Goal: Transaction & Acquisition: Obtain resource

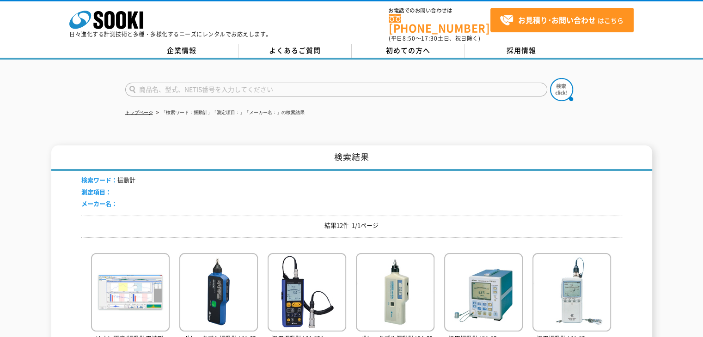
click at [264, 83] on input "text" at bounding box center [336, 90] width 422 height 14
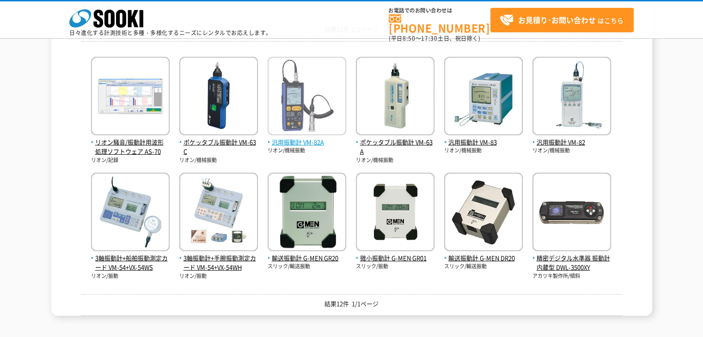
scroll to position [123, 0]
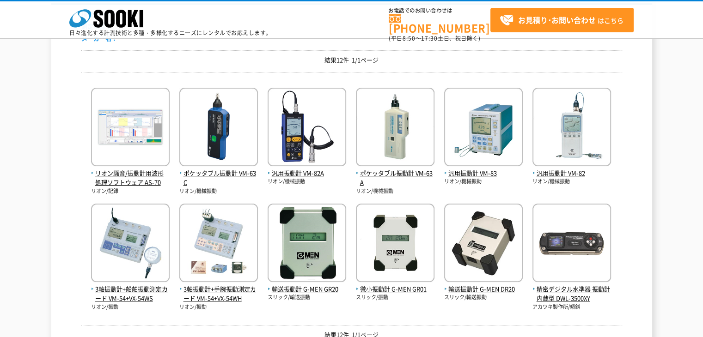
type input "商品名、型式、NETIS番号を入力してください"
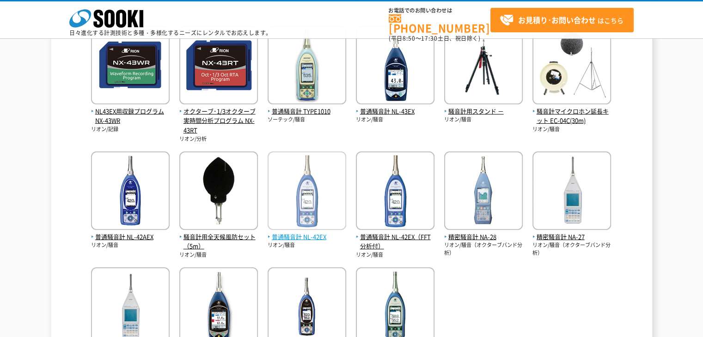
click at [323, 236] on span "普通騒音計 NL-42EX" at bounding box center [307, 237] width 79 height 10
